Goal: Transaction & Acquisition: Subscribe to service/newsletter

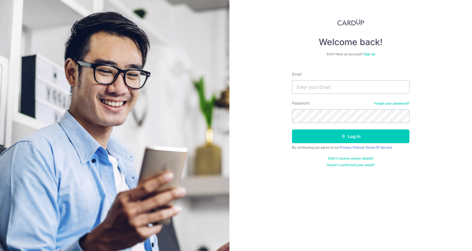
type input "[EMAIL_ADDRESS][DOMAIN_NAME]"
click at [292, 129] on button "Log in" at bounding box center [351, 136] width 118 height 14
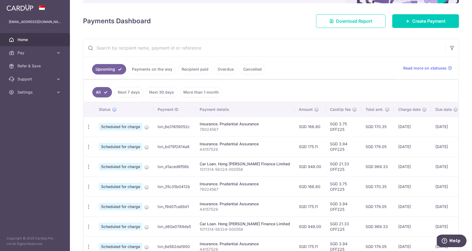
scroll to position [34, 0]
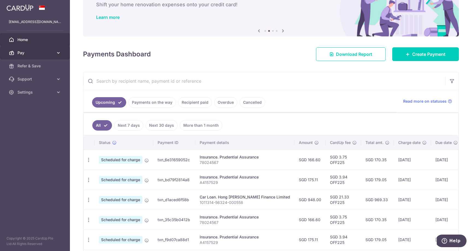
click at [37, 49] on link "Pay" at bounding box center [35, 52] width 70 height 13
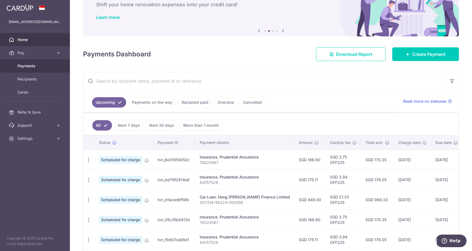
click at [45, 67] on span "Payments" at bounding box center [35, 65] width 36 height 5
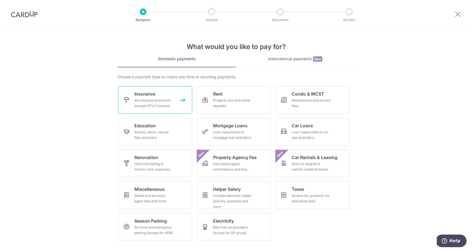
click at [183, 100] on link "Insurance All insurance premiums (except NTUC Income)" at bounding box center [155, 99] width 74 height 27
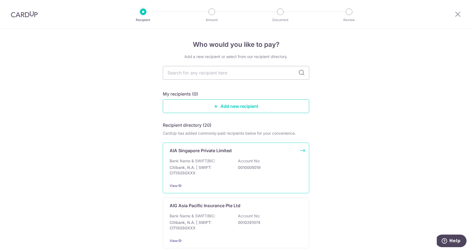
click at [223, 146] on div "AIA Singapore Private Limited Bank Name & SWIFT/BIC: Citibank, N.A. | SWIFT: CI…" at bounding box center [236, 167] width 146 height 51
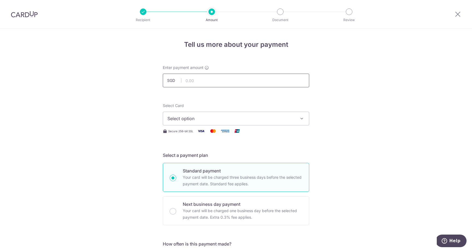
click at [233, 80] on input "text" at bounding box center [236, 81] width 146 height 14
type input "99.00"
click at [231, 124] on button "Select option" at bounding box center [236, 118] width 146 height 14
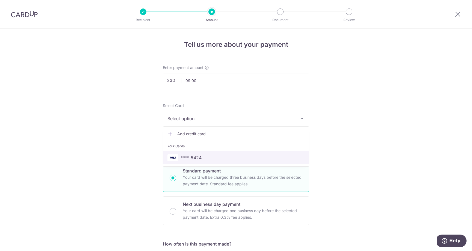
click at [199, 156] on span "**** 5424" at bounding box center [191, 157] width 21 height 7
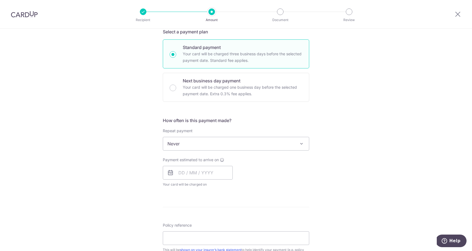
scroll to position [127, 0]
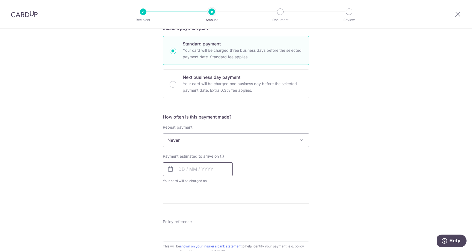
click at [192, 168] on input "text" at bounding box center [198, 169] width 70 height 14
click at [137, 189] on div "Tell us more about your payment Enter payment amount SGD 99.00 99.00 Select Car…" at bounding box center [236, 160] width 472 height 517
click at [195, 160] on div "Payment estimated to arrive on Prev Next Oct Nov Dec 2025 2026 2027 2028 2029 2…" at bounding box center [198, 168] width 70 height 30
click at [196, 168] on input "text" at bounding box center [198, 169] width 70 height 14
click at [227, 212] on td "3" at bounding box center [228, 207] width 11 height 11
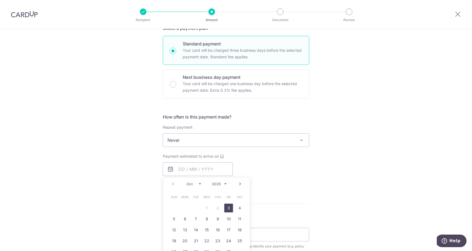
type input "[DATE]"
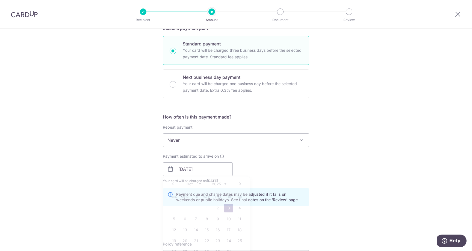
click at [228, 211] on form "Enter payment amount SGD 99.00 99.00 Select Card **** 5424 Add credit card Your…" at bounding box center [236, 176] width 146 height 477
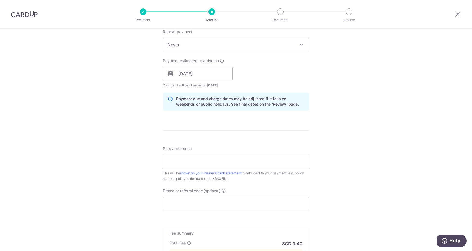
scroll to position [226, 0]
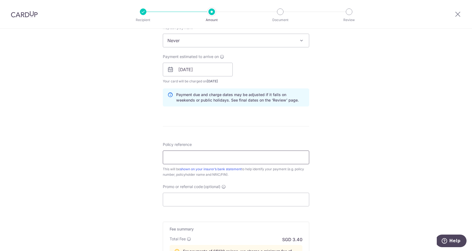
click at [224, 153] on input "Policy reference" at bounding box center [236, 157] width 146 height 14
paste input "H221052756"
type input "H221052756"
click at [192, 199] on input "Promo or referral code (optional)" at bounding box center [236, 199] width 146 height 14
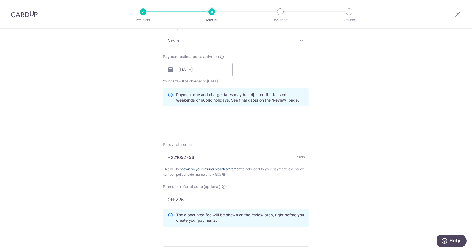
type input "OFF225"
click button "Add Card" at bounding box center [0, 0] width 0 height 0
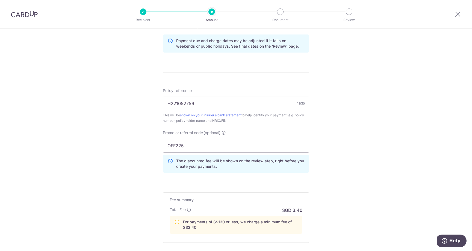
scroll to position [342, 0]
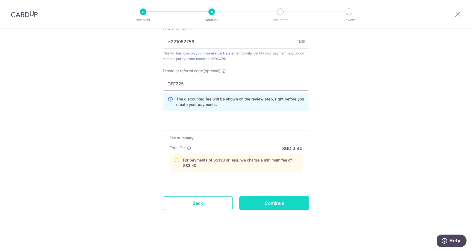
click at [278, 206] on input "Continue" at bounding box center [274, 203] width 70 height 14
type input "Create Schedule"
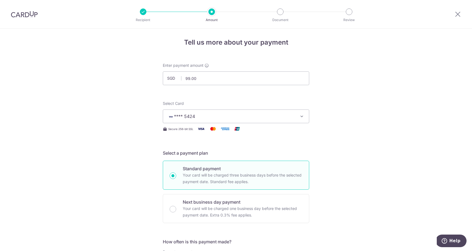
scroll to position [0, 0]
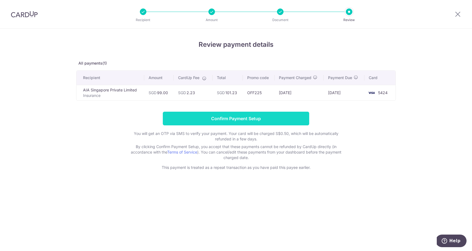
click at [249, 124] on input "Confirm Payment Setup" at bounding box center [236, 118] width 146 height 14
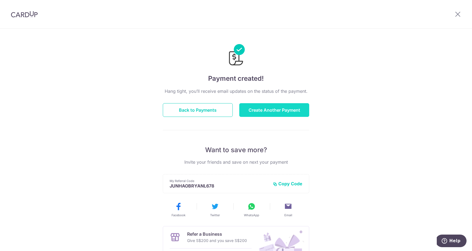
click at [276, 106] on button "Create Another Payment" at bounding box center [274, 110] width 70 height 14
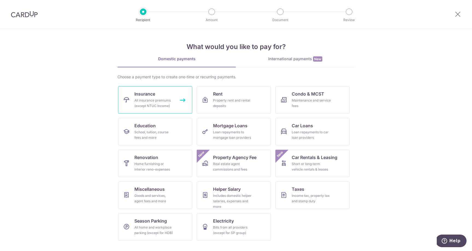
click at [163, 105] on div "All insurance premiums (except NTUC Income)" at bounding box center [153, 103] width 39 height 11
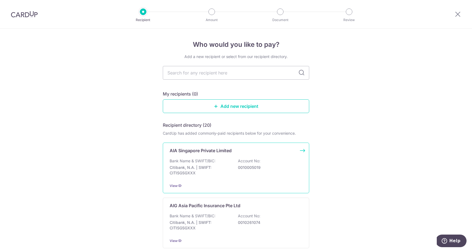
click at [212, 157] on div "AIA Singapore Private Limited Bank Name & SWIFT/BIC: Citibank, N.A. | SWIFT: CI…" at bounding box center [236, 167] width 146 height 51
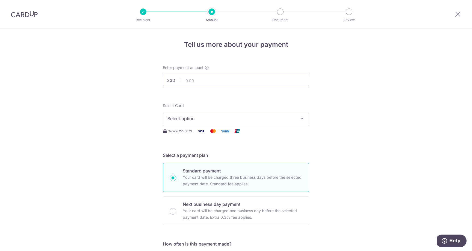
click at [231, 84] on input "text" at bounding box center [236, 81] width 146 height 14
type input "97.89"
click at [212, 119] on span "Select option" at bounding box center [231, 118] width 127 height 7
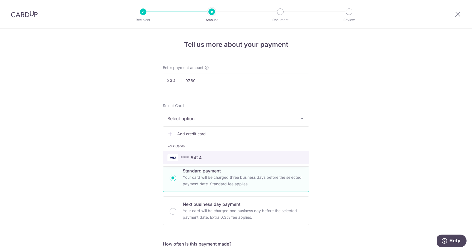
click at [210, 157] on span "**** 5424" at bounding box center [236, 157] width 137 height 7
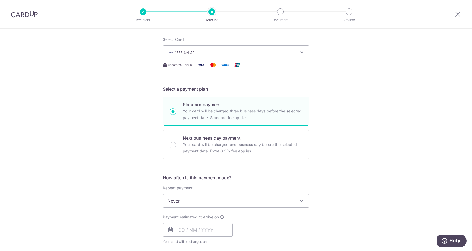
scroll to position [105, 0]
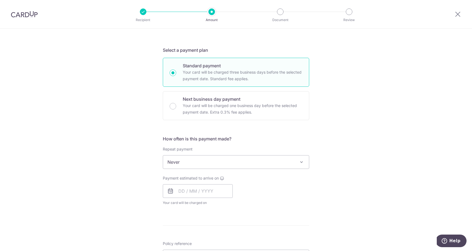
click at [208, 161] on span "Never" at bounding box center [236, 161] width 146 height 13
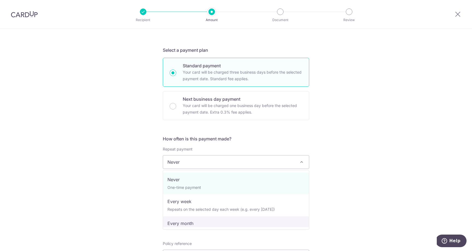
click at [118, 211] on div "Tell us more about your payment Enter payment amount SGD 97.89 97.89 Select Car…" at bounding box center [236, 182] width 472 height 517
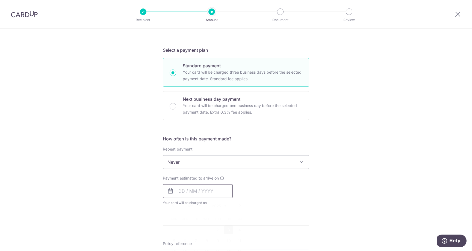
click at [204, 184] on input "text" at bounding box center [198, 191] width 70 height 14
click at [119, 215] on div "Tell us more about your payment Enter payment amount SGD 97.89 97.89 Select Car…" at bounding box center [236, 182] width 472 height 517
click at [181, 188] on input "text" at bounding box center [198, 191] width 70 height 14
click at [230, 229] on link "3" at bounding box center [228, 229] width 9 height 9
type input "03/10/2025"
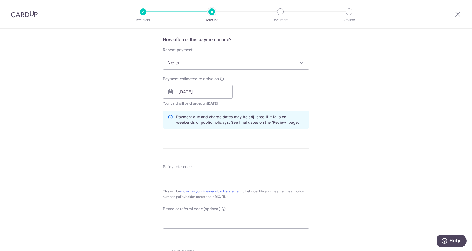
scroll to position [216, 0]
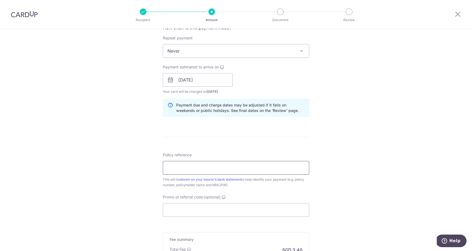
click at [219, 165] on input "Policy reference" at bounding box center [236, 168] width 146 height 14
paste input "E221052756"
type input "E221052756"
click at [204, 212] on input "Promo or referral code (optional)" at bounding box center [236, 210] width 146 height 14
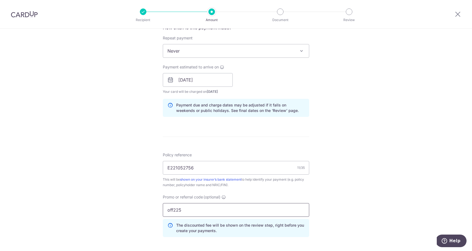
click button "Add Card" at bounding box center [0, 0] width 0 height 0
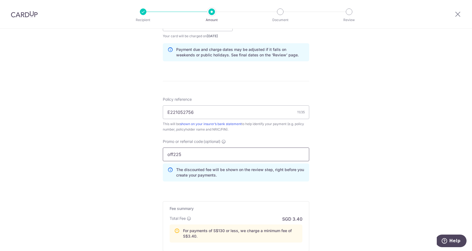
scroll to position [342, 0]
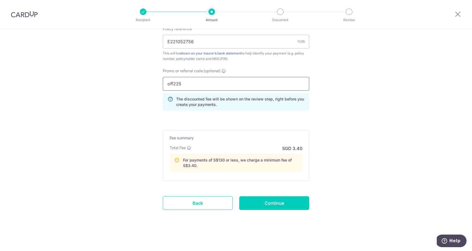
click at [173, 86] on input "off225" at bounding box center [236, 84] width 146 height 14
type input "OFF225"
click at [300, 203] on input "Continue" at bounding box center [274, 203] width 70 height 14
type input "Create Schedule"
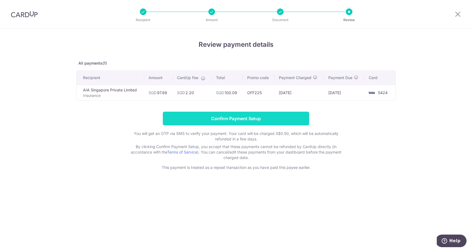
click at [207, 119] on input "Confirm Payment Setup" at bounding box center [236, 118] width 146 height 14
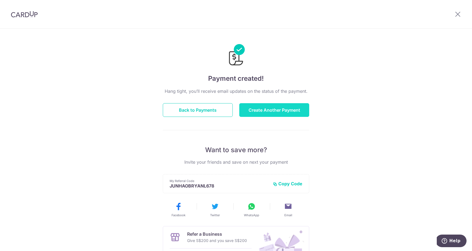
click at [271, 113] on button "Create Another Payment" at bounding box center [274, 110] width 70 height 14
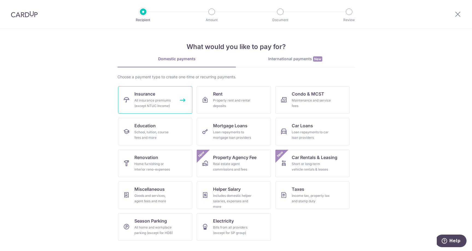
click at [156, 96] on link "Insurance All insurance premiums (except NTUC Income)" at bounding box center [155, 99] width 74 height 27
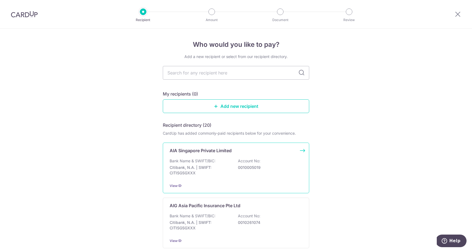
click at [209, 162] on p "Bank Name & SWIFT/BIC:" at bounding box center [193, 160] width 46 height 5
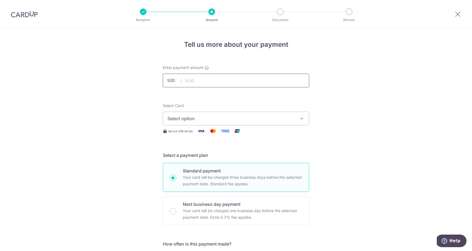
click at [221, 82] on input "text" at bounding box center [236, 81] width 146 height 14
type input "97.89"
click at [182, 122] on button "Select option" at bounding box center [236, 118] width 146 height 14
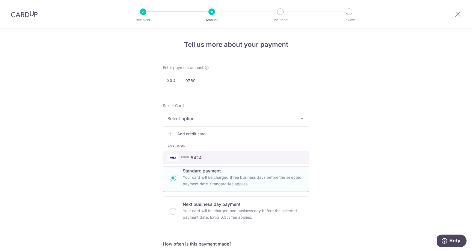
click at [194, 158] on span "**** 5424" at bounding box center [191, 157] width 21 height 7
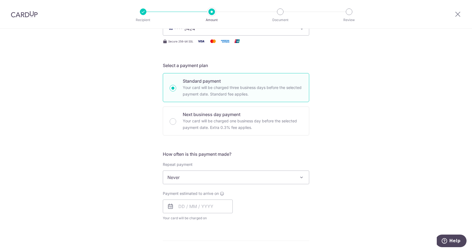
scroll to position [147, 0]
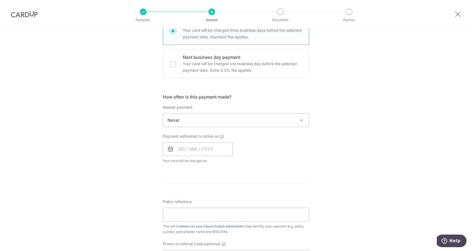
click at [199, 115] on span "Never" at bounding box center [236, 119] width 146 height 13
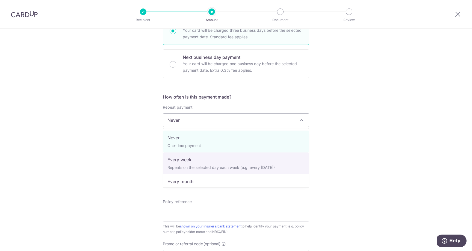
select select "3"
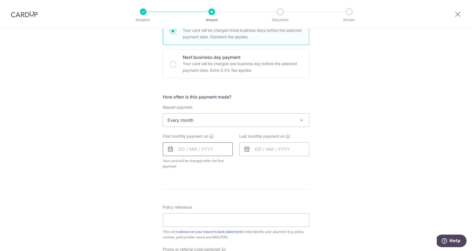
click at [195, 151] on input "text" at bounding box center [198, 149] width 70 height 14
click at [310, 180] on div "Tell us more about your payment Enter payment amount SGD 97.89 97.89 Select Car…" at bounding box center [236, 143] width 472 height 522
click at [223, 152] on input "text" at bounding box center [198, 149] width 70 height 14
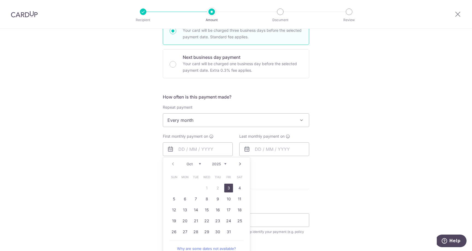
click at [239, 165] on link "Next" at bounding box center [240, 163] width 7 height 7
click at [241, 187] on link "1" at bounding box center [239, 187] width 9 height 9
type input "01/11/2025"
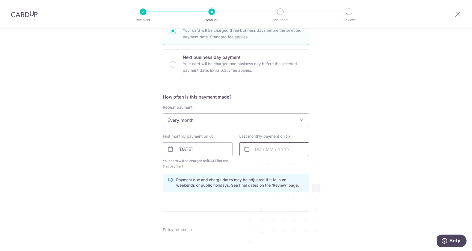
click at [267, 150] on input "text" at bounding box center [274, 149] width 70 height 14
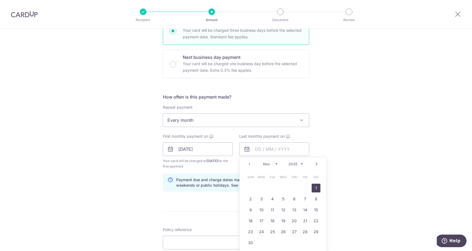
click at [318, 164] on link "Next" at bounding box center [316, 163] width 7 height 7
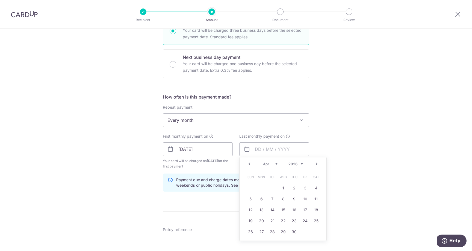
click at [318, 164] on link "Next" at bounding box center [316, 163] width 7 height 7
click at [304, 189] on link "1" at bounding box center [305, 187] width 9 height 9
type input "01/05/2026"
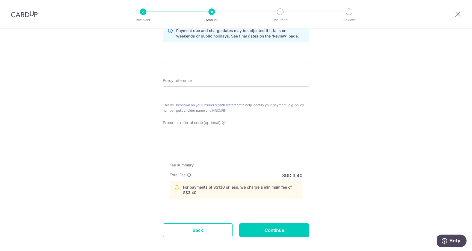
scroll to position [315, 0]
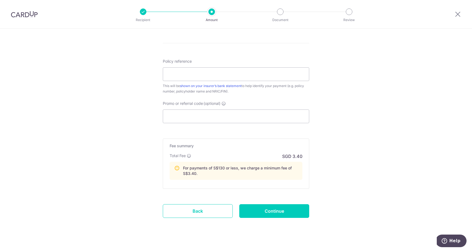
click at [212, 62] on div "Policy reference This will be shown on your insurer’s bank statement to help id…" at bounding box center [236, 76] width 146 height 36
click at [210, 73] on input "Policy reference" at bounding box center [236, 74] width 146 height 14
paste input "E221052756"
type input "E221052756"
click at [189, 120] on input "Promo or referral code (optional)" at bounding box center [236, 116] width 146 height 14
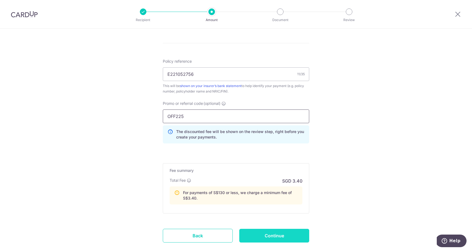
type input "OFF225"
click at [280, 233] on input "Continue" at bounding box center [274, 235] width 70 height 14
type input "Create Schedule"
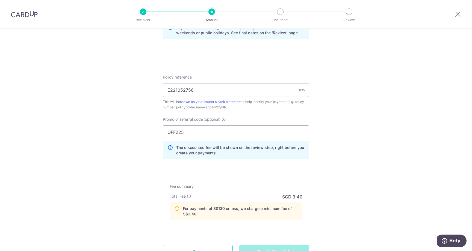
scroll to position [347, 0]
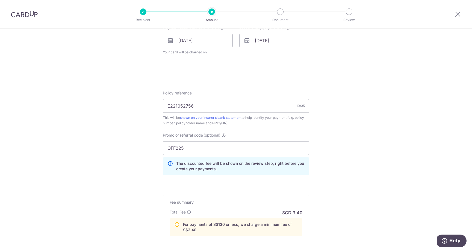
scroll to position [179, 0]
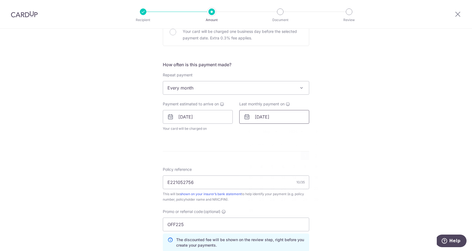
click at [268, 115] on input "01/05/2026" at bounding box center [274, 117] width 70 height 14
click at [248, 131] on link "Prev" at bounding box center [249, 131] width 7 height 7
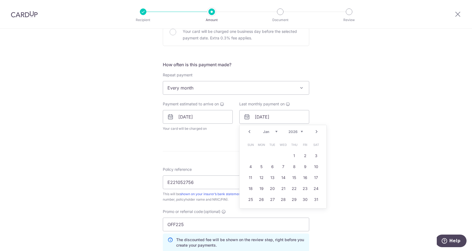
click at [318, 132] on link "Next" at bounding box center [316, 131] width 7 height 7
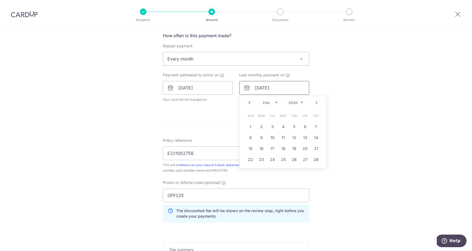
scroll to position [212, 0]
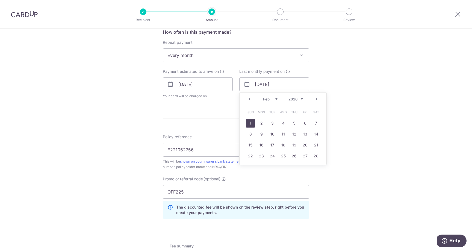
click at [251, 123] on link "1" at bounding box center [250, 123] width 9 height 9
type input "01/02/2026"
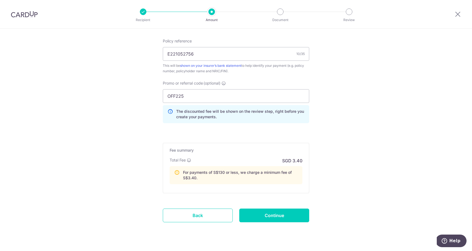
scroll to position [336, 0]
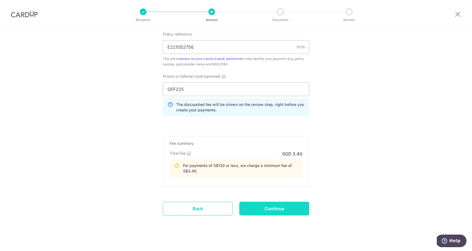
click at [270, 205] on input "Continue" at bounding box center [274, 208] width 70 height 14
type input "Update Schedule"
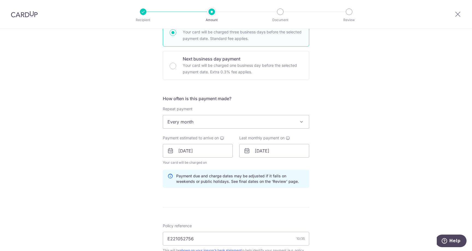
scroll to position [342, 0]
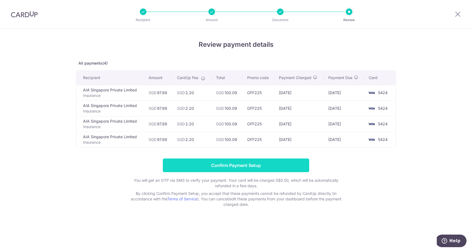
click at [236, 160] on input "Confirm Payment Setup" at bounding box center [236, 165] width 146 height 14
